Goal: Task Accomplishment & Management: Manage account settings

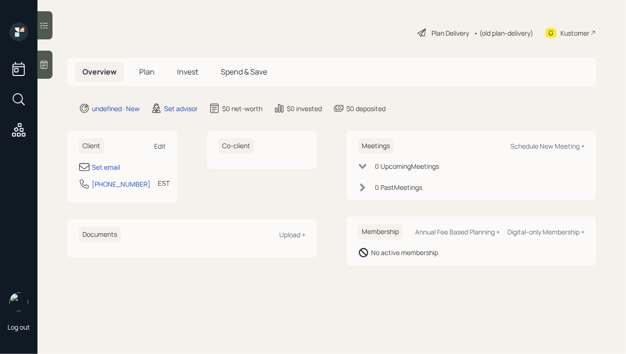
click at [160, 147] on div "Edit" at bounding box center [160, 146] width 12 height 9
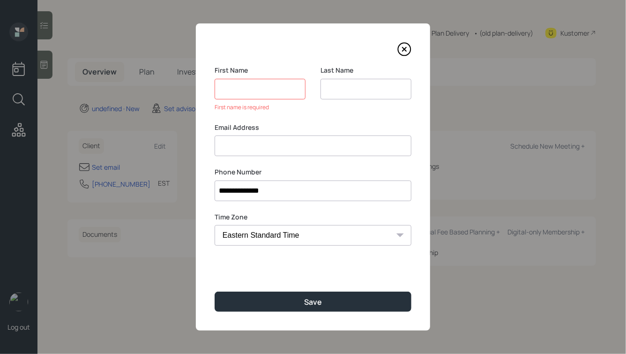
click at [335, 82] on input at bounding box center [366, 89] width 91 height 21
type input "Poretta"
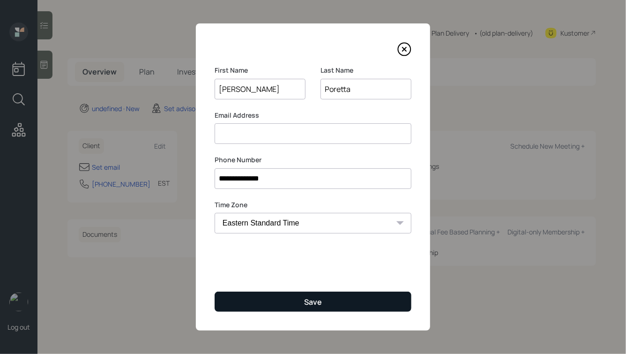
type input "[PERSON_NAME]"
click at [325, 297] on button "Save" at bounding box center [313, 302] width 197 height 20
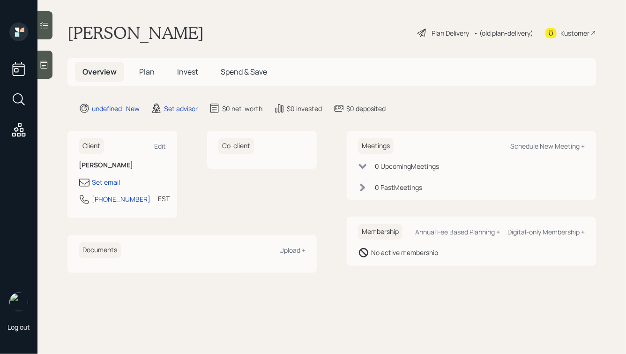
click at [45, 61] on icon at bounding box center [43, 64] width 9 height 9
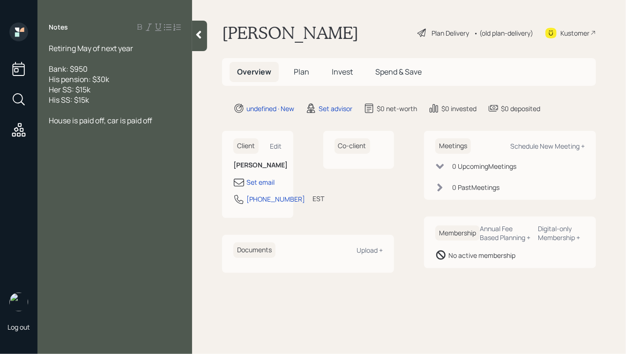
click at [90, 67] on div "Bank: $950" at bounding box center [115, 69] width 132 height 10
click at [199, 33] on icon at bounding box center [198, 35] width 5 height 8
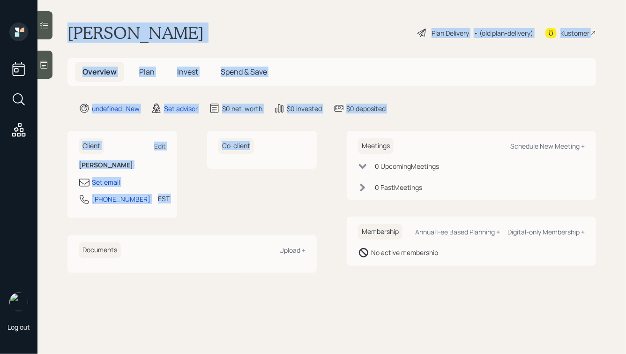
drag, startPoint x: 67, startPoint y: 32, endPoint x: 284, endPoint y: 212, distance: 282.0
click at [284, 212] on main "[PERSON_NAME] Plan Delivery • (old plan-delivery) Kustomer Overview Plan Invest…" at bounding box center [332, 177] width 589 height 354
click at [284, 212] on div "Co-client" at bounding box center [262, 174] width 110 height 87
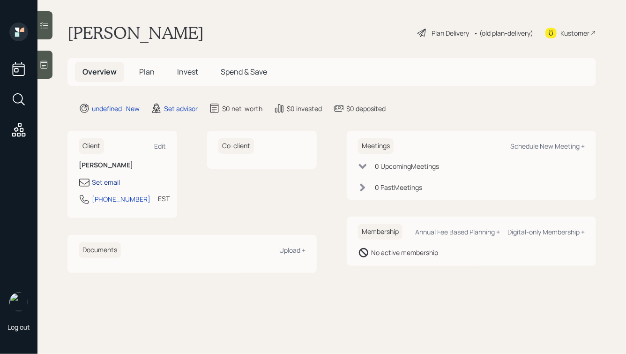
click at [107, 180] on div "Set email" at bounding box center [106, 182] width 28 height 10
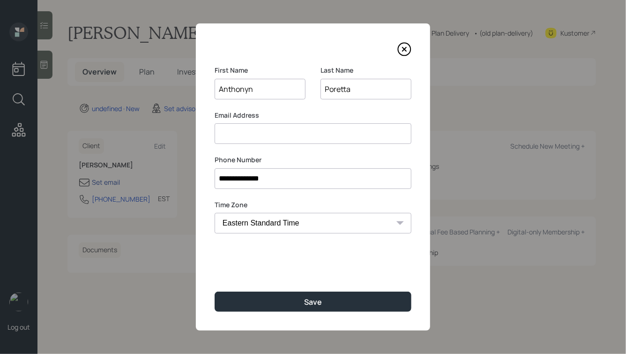
type input "[PERSON_NAME]"
type input "[EMAIL_ADDRESS][DOMAIN_NAME]"
click at [268, 180] on input "**********" at bounding box center [313, 178] width 197 height 21
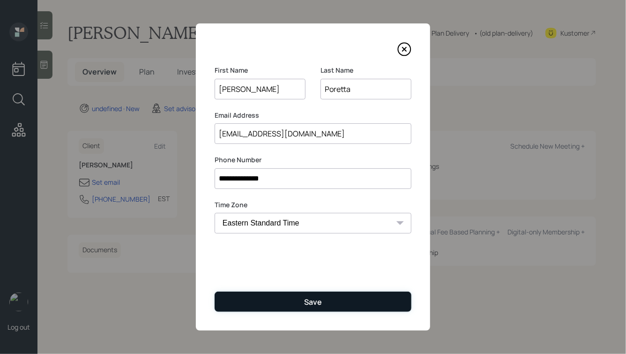
click at [283, 307] on button "Save" at bounding box center [313, 302] width 197 height 20
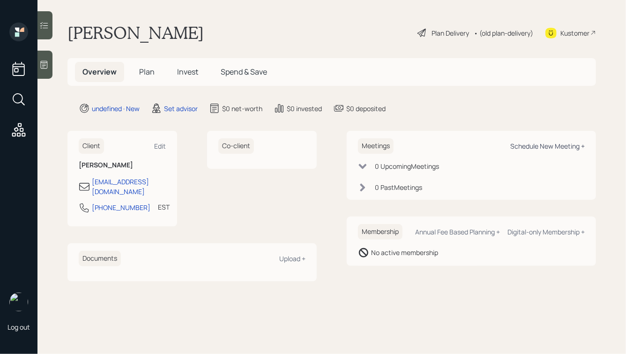
click at [531, 146] on div "Schedule New Meeting +" at bounding box center [548, 146] width 75 height 9
select select "round-[PERSON_NAME]"
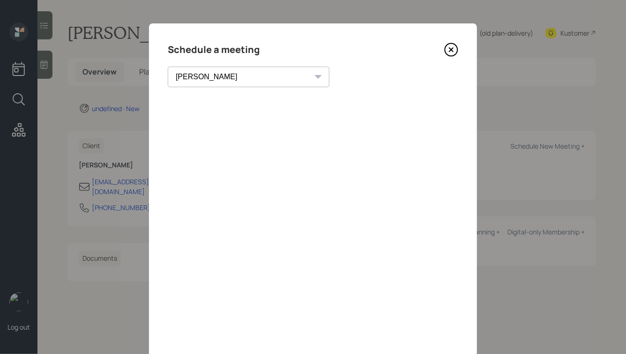
click at [450, 52] on icon at bounding box center [452, 50] width 4 height 4
